Goal: Task Accomplishment & Management: Manage account settings

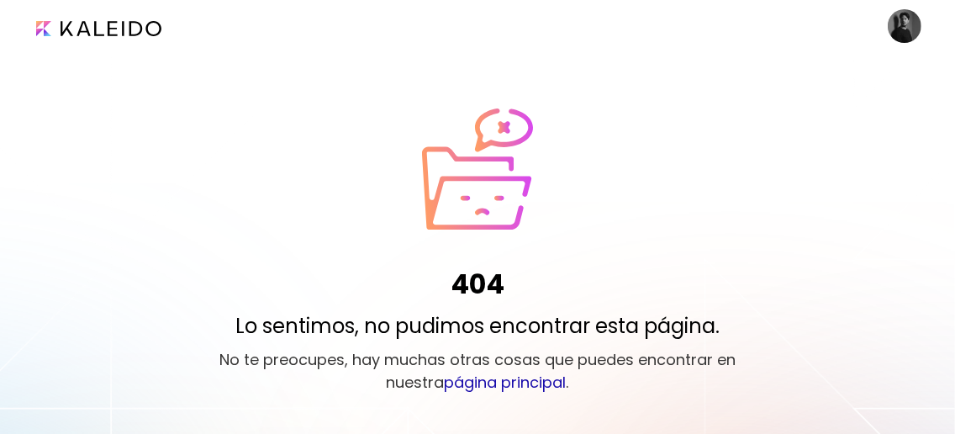
click at [906, 24] on image at bounding box center [905, 26] width 34 height 34
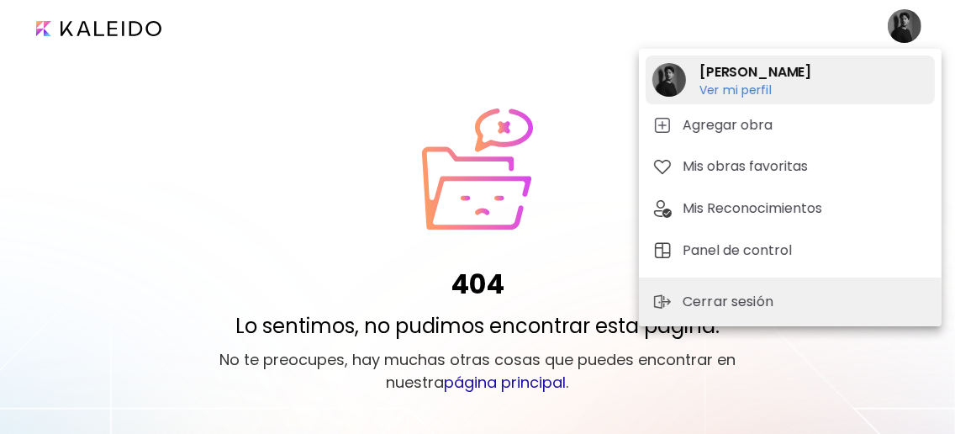
click at [799, 78] on h2 "[PERSON_NAME]" at bounding box center [756, 72] width 112 height 20
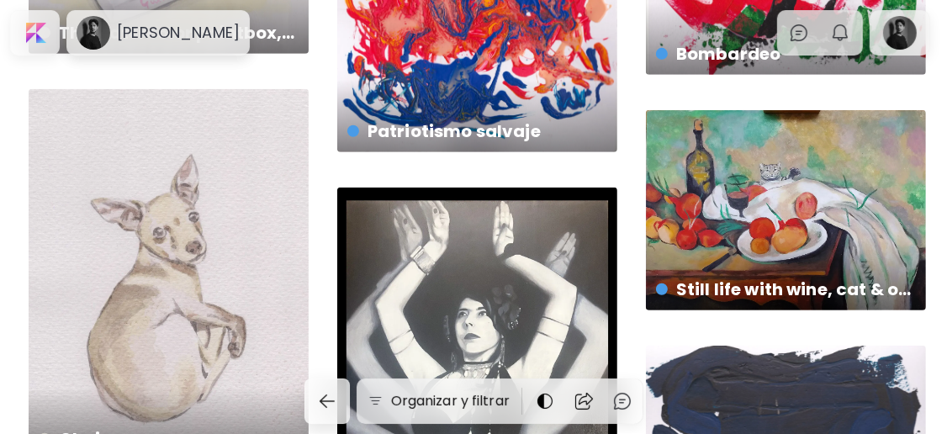
scroll to position [612, 0]
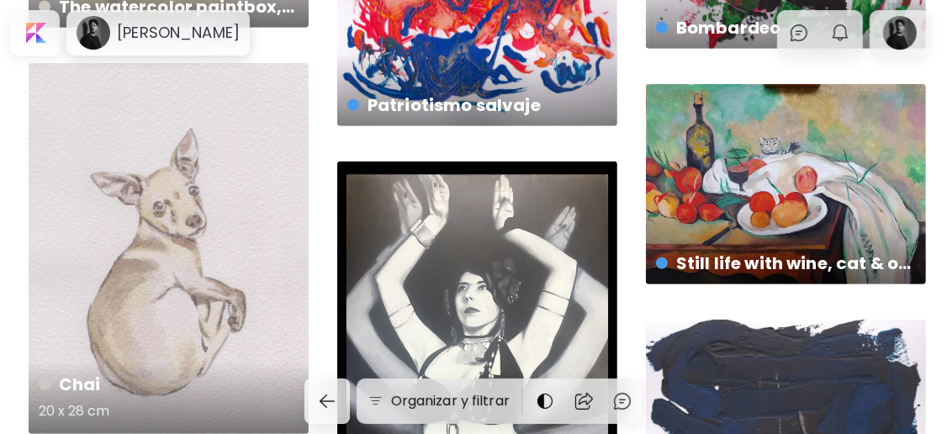
click at [169, 214] on div "Chai 20 x 28 cm" at bounding box center [169, 248] width 280 height 371
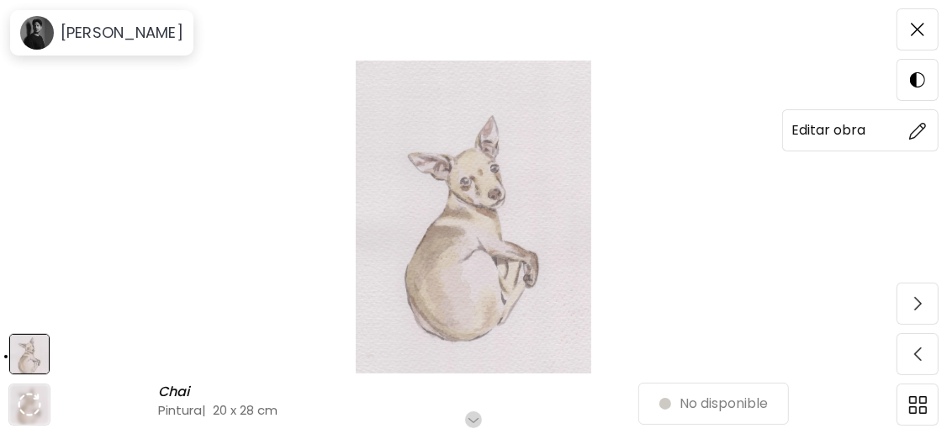
click at [913, 130] on img at bounding box center [918, 131] width 18 height 18
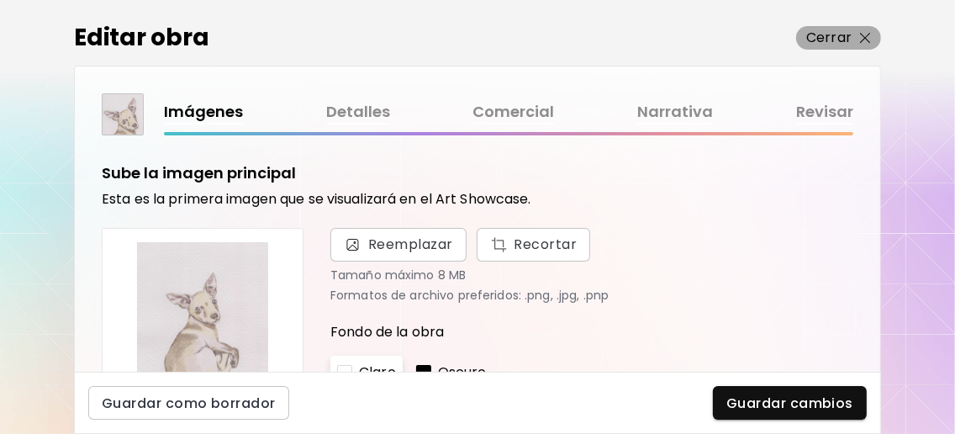
click at [865, 35] on img "button" at bounding box center [865, 38] width 11 height 11
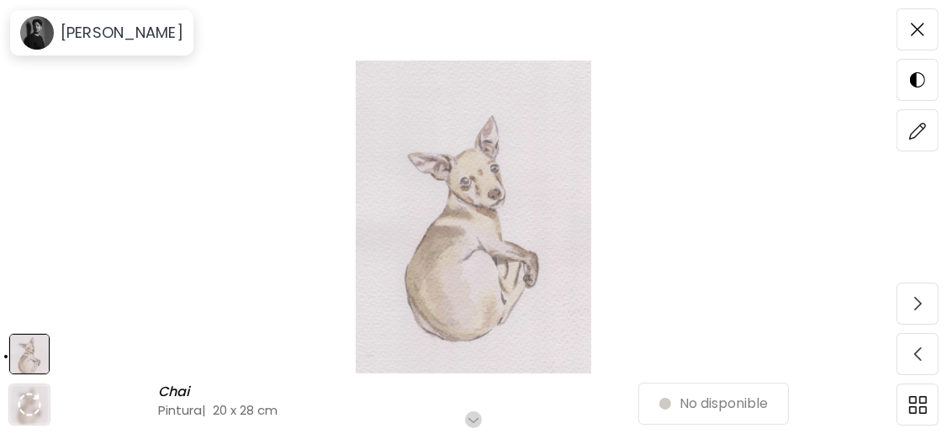
click at [917, 30] on img at bounding box center [917, 29] width 13 height 13
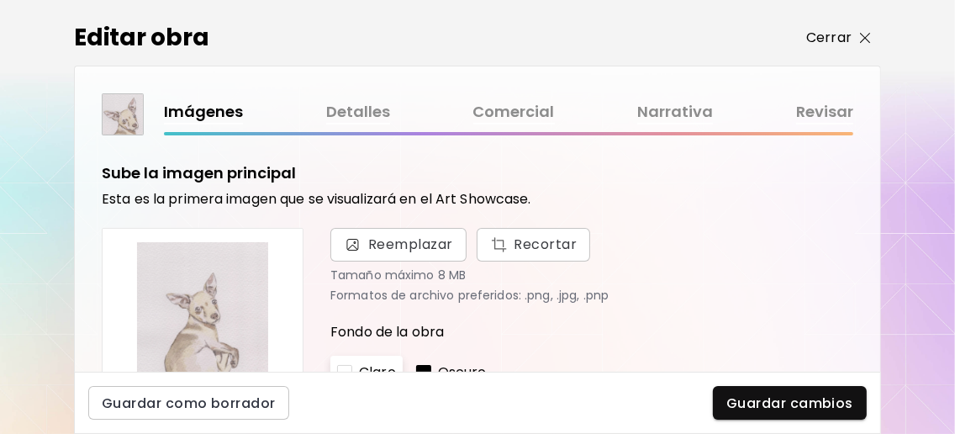
click at [857, 39] on span "Cerrar" at bounding box center [839, 38] width 65 height 20
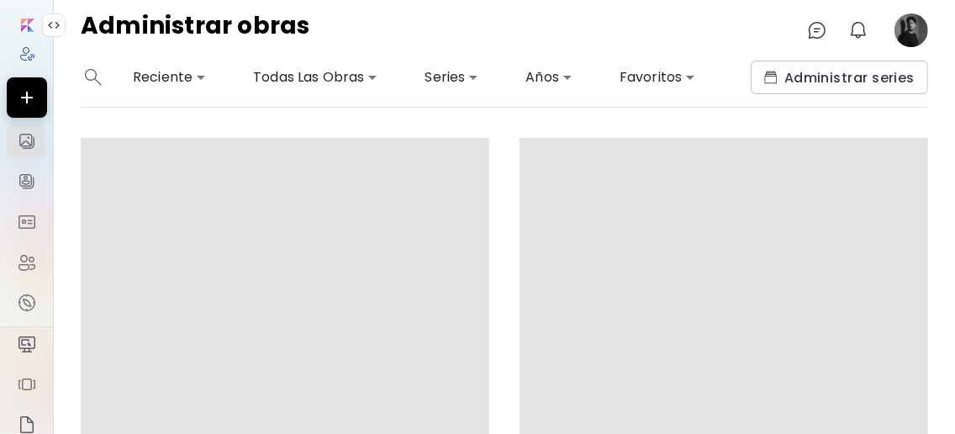
click at [916, 31] on image at bounding box center [912, 30] width 34 height 34
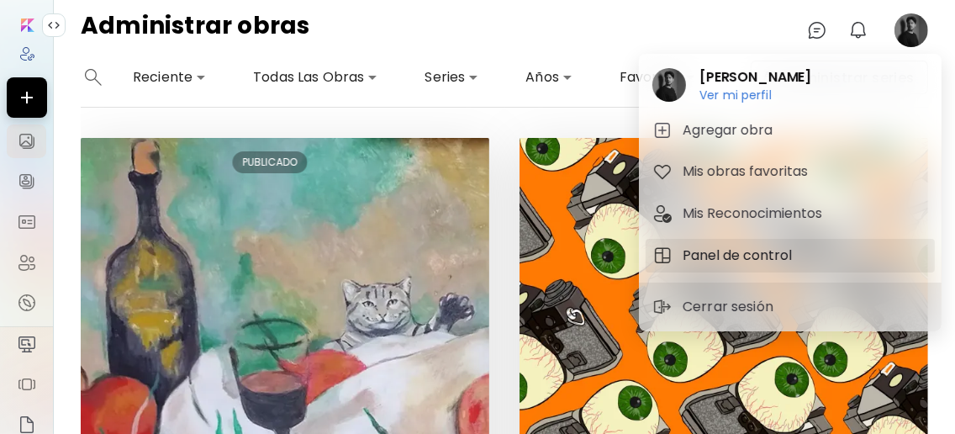
click at [782, 251] on h5 "Panel de control" at bounding box center [740, 256] width 114 height 20
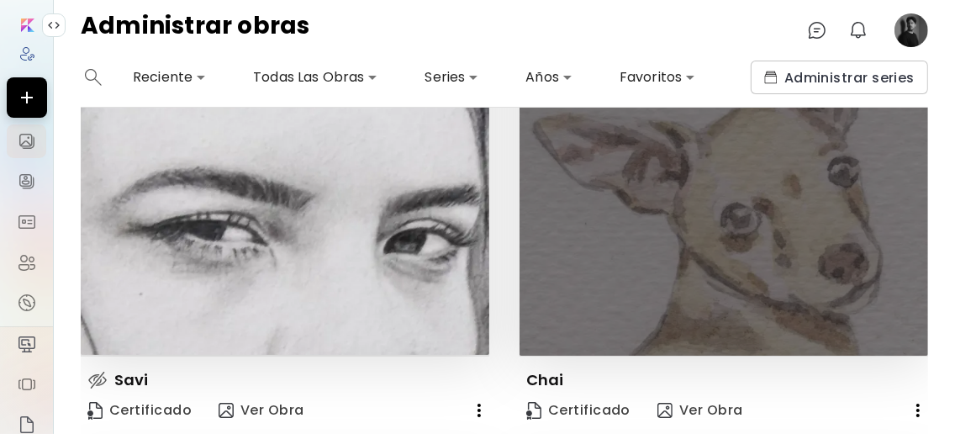
scroll to position [2467, 0]
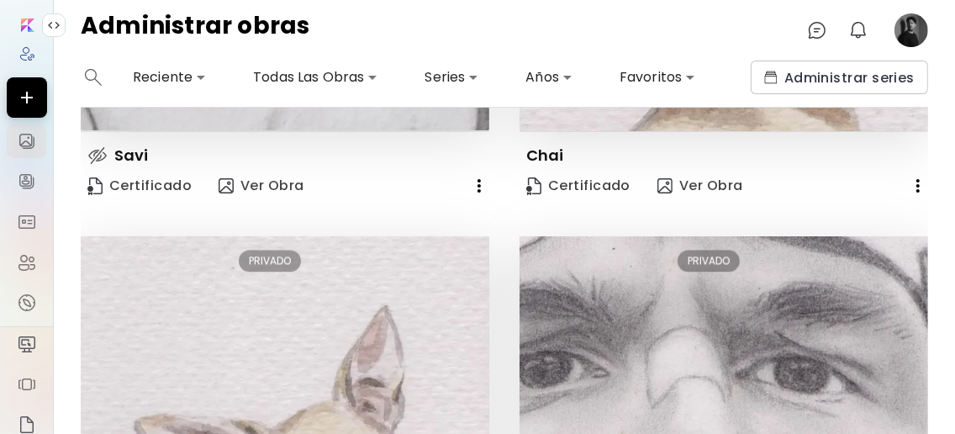
click at [917, 189] on icon "button" at bounding box center [918, 185] width 3 height 13
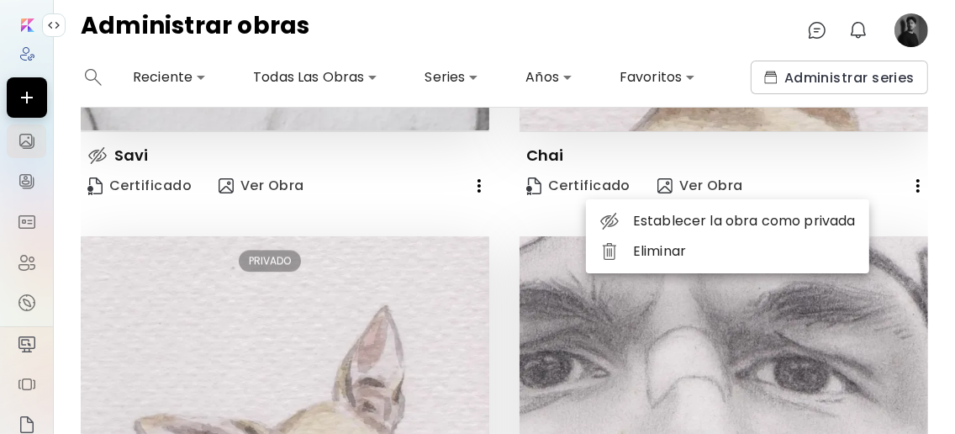
click at [718, 229] on li "Establecer la obra como privada" at bounding box center [727, 221] width 283 height 30
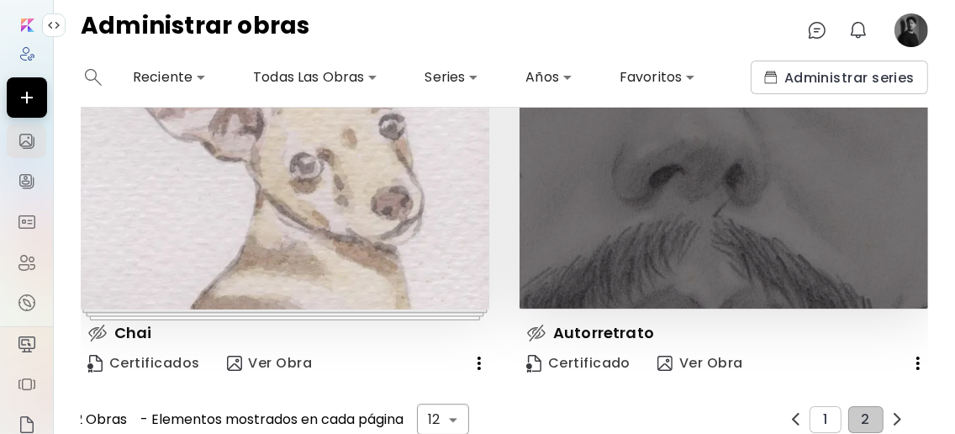
scroll to position [2840, 0]
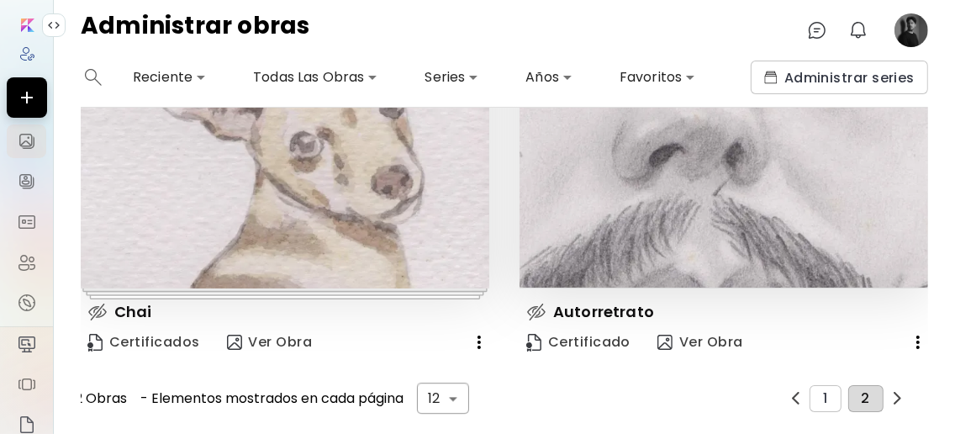
click at [862, 391] on span "2" at bounding box center [866, 398] width 8 height 15
click at [861, 389] on button "2" at bounding box center [866, 398] width 35 height 27
click at [814, 390] on button "1" at bounding box center [825, 398] width 31 height 27
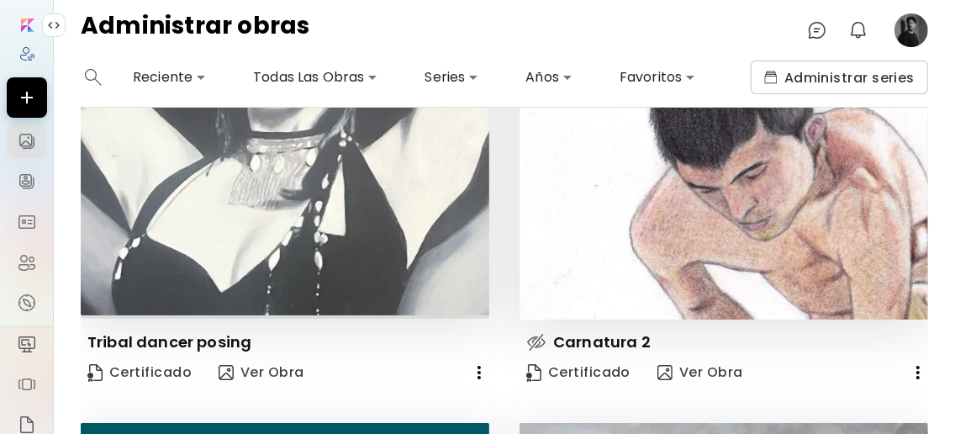
scroll to position [2392, 0]
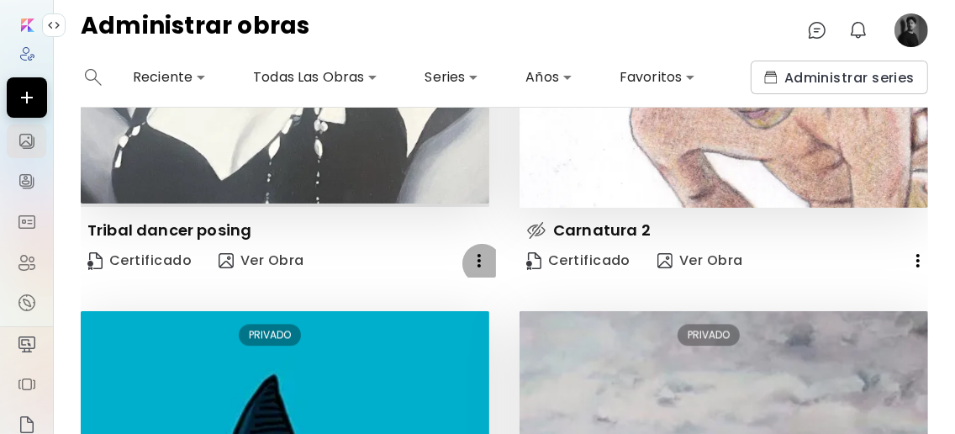
click at [474, 268] on icon "button" at bounding box center [479, 261] width 20 height 20
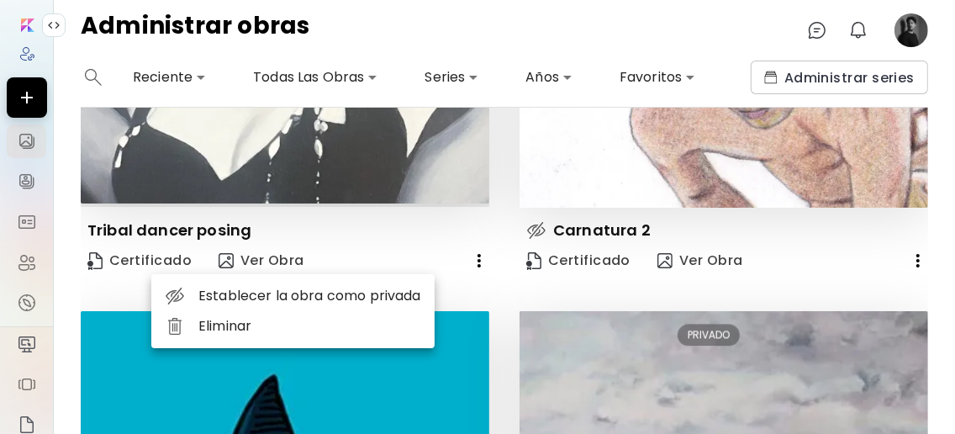
click at [389, 303] on li "Establecer la obra como privada" at bounding box center [292, 296] width 283 height 30
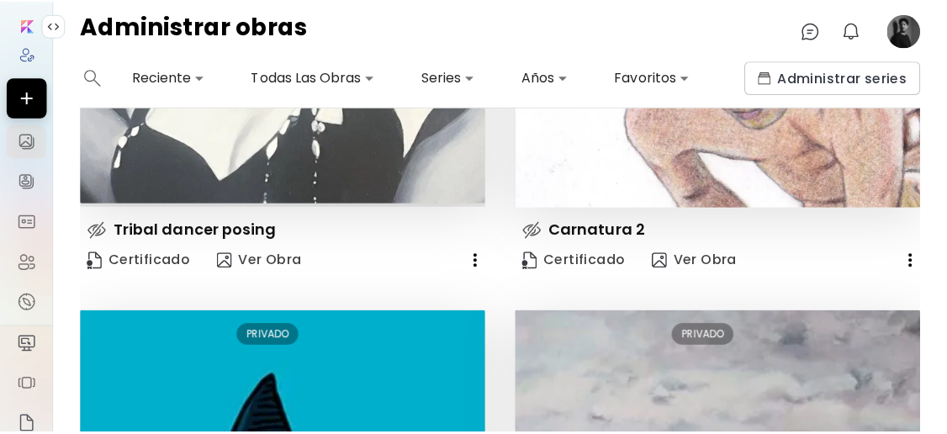
scroll to position [1606, 0]
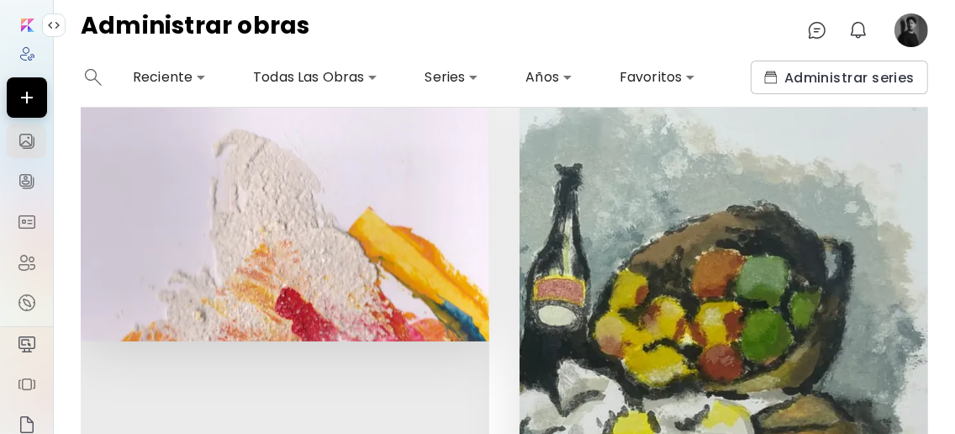
click at [907, 34] on image at bounding box center [912, 30] width 34 height 34
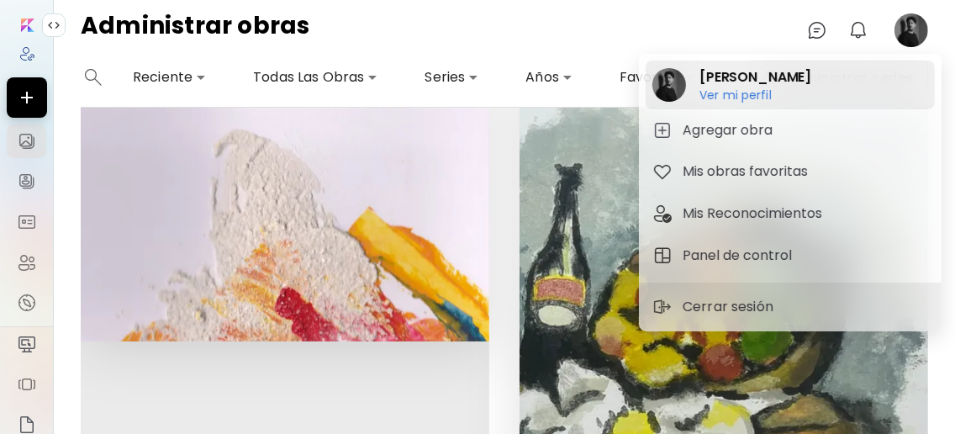
click at [775, 76] on h2 "[PERSON_NAME]" at bounding box center [756, 77] width 112 height 20
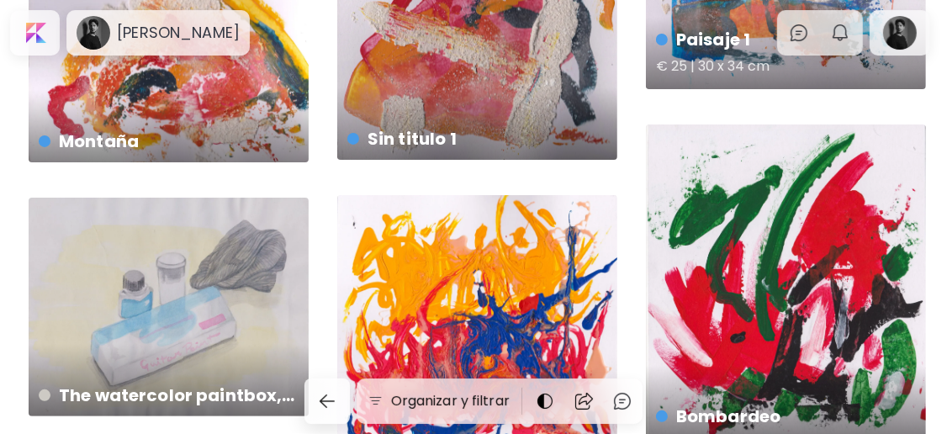
scroll to position [336, 0]
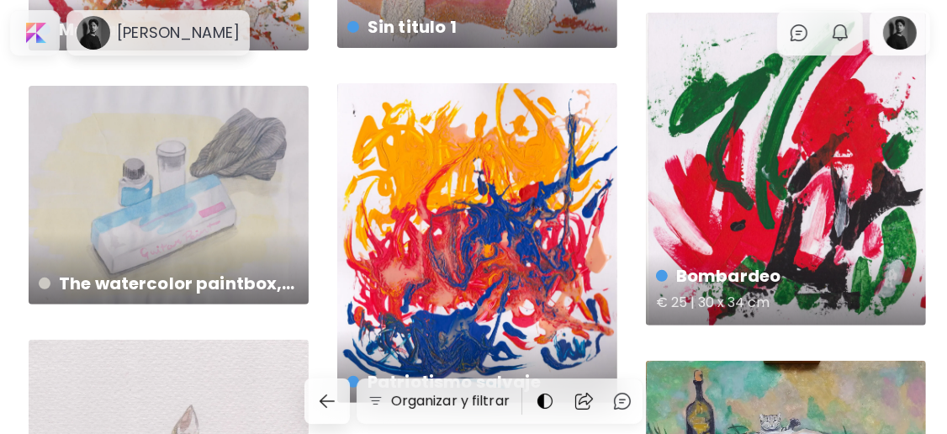
click at [767, 199] on div "Bombardeo € 25 | 30 x 34 cm" at bounding box center [786, 169] width 280 height 313
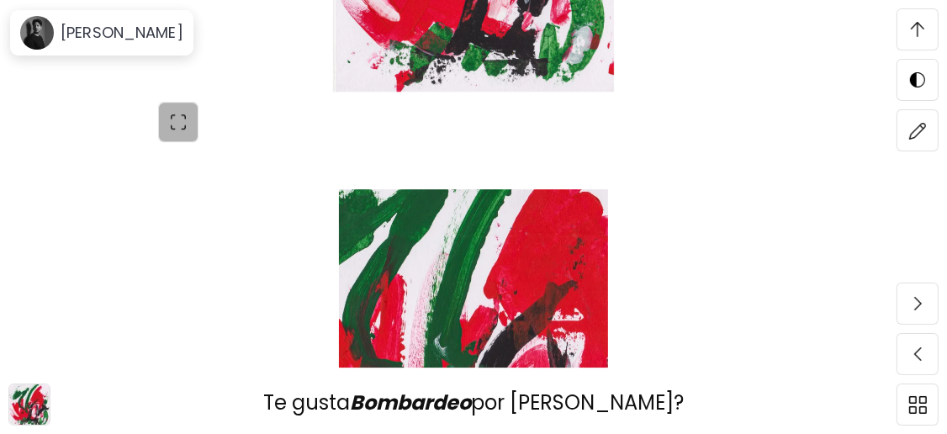
click at [188, 121] on img "button" at bounding box center [178, 122] width 20 height 20
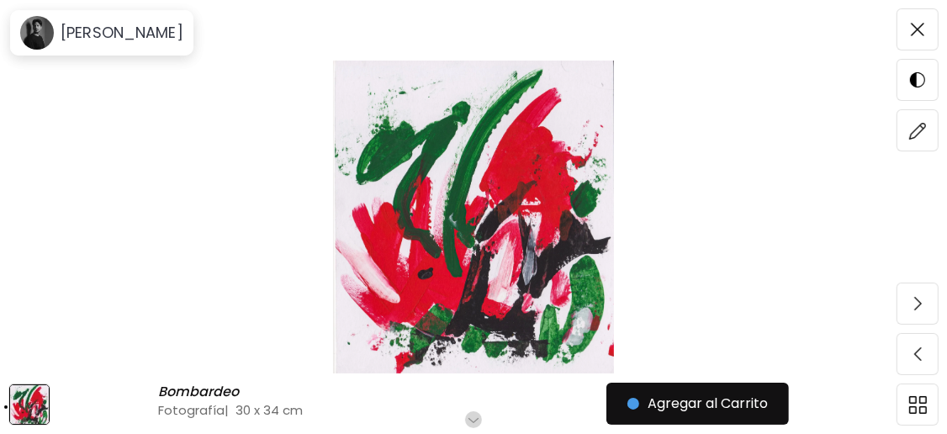
click at [468, 246] on img at bounding box center [474, 217] width 806 height 313
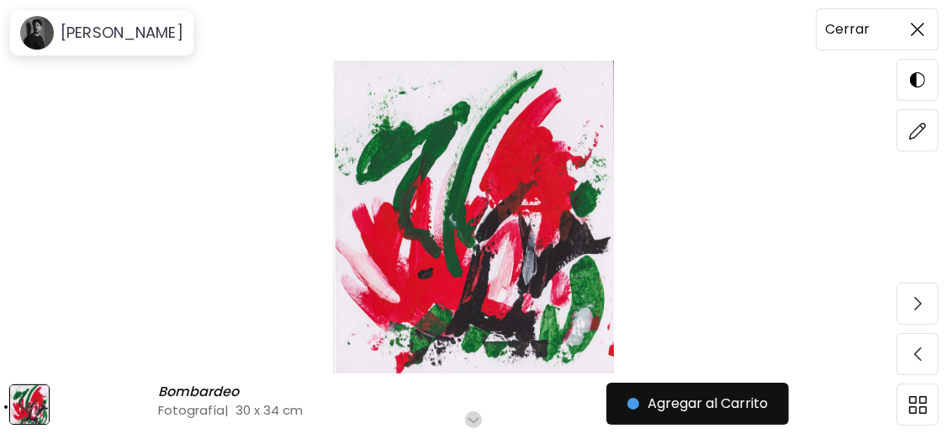
click at [923, 23] on img at bounding box center [917, 29] width 13 height 13
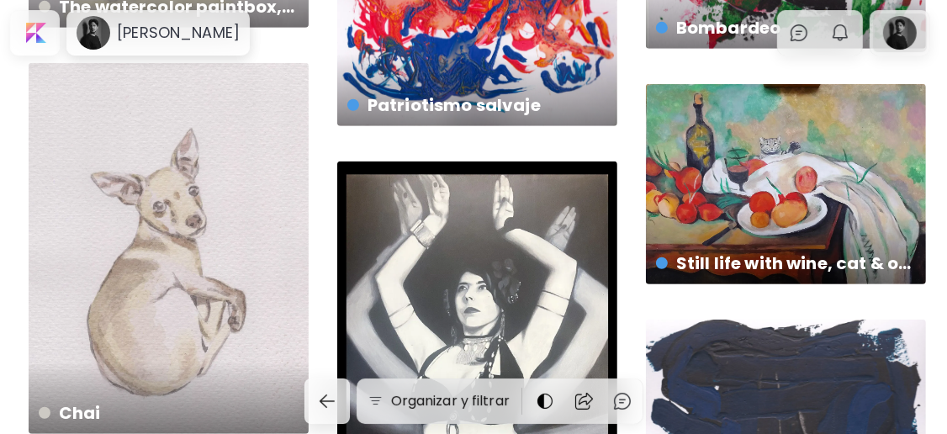
click at [918, 34] on div at bounding box center [900, 32] width 54 height 39
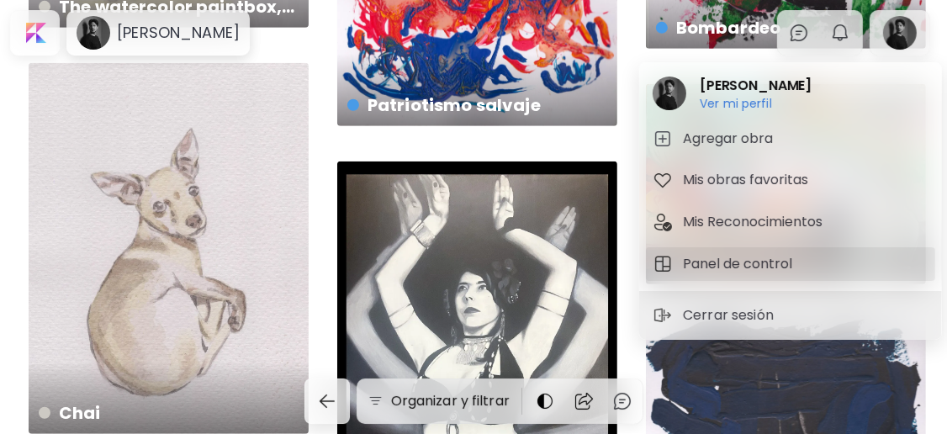
click at [805, 251] on button "Panel de control" at bounding box center [790, 264] width 289 height 34
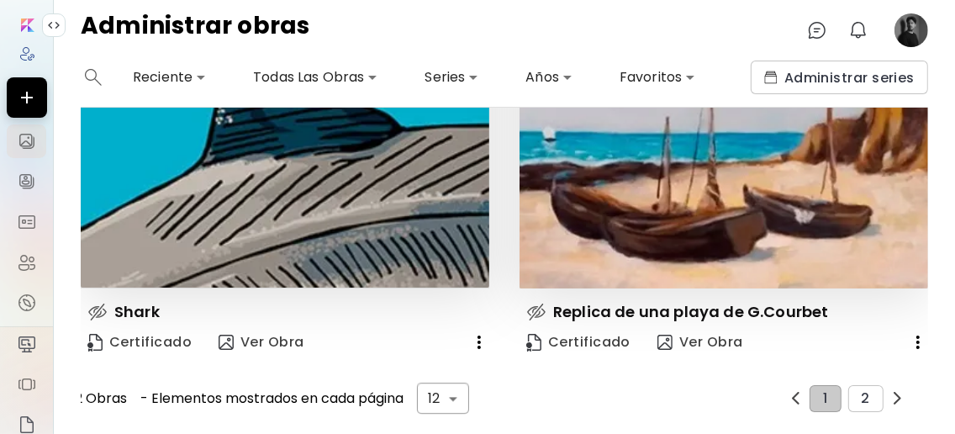
scroll to position [2840, 0]
click at [853, 386] on button "2" at bounding box center [866, 398] width 35 height 27
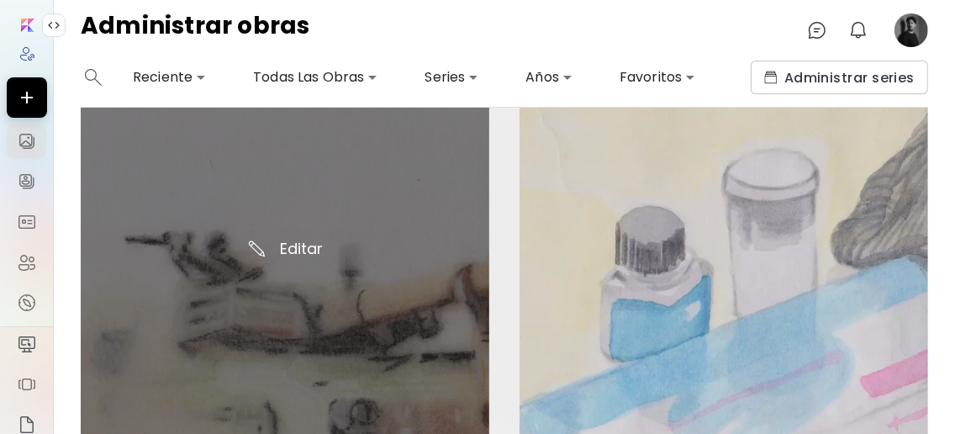
scroll to position [1111, 0]
click at [305, 234] on img at bounding box center [285, 257] width 409 height 409
